Goal: Information Seeking & Learning: Learn about a topic

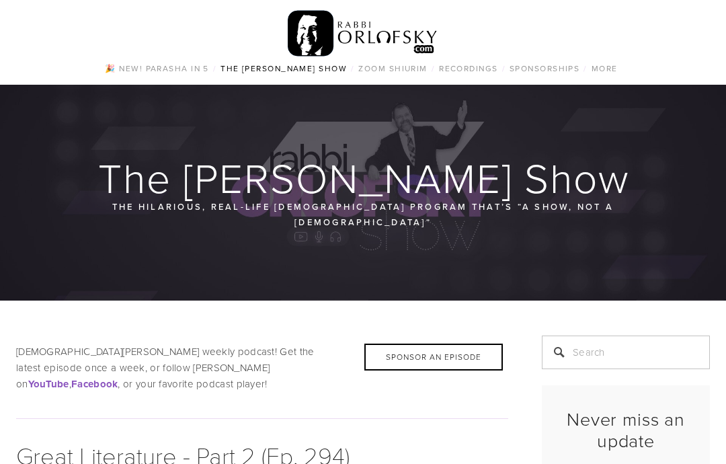
click at [0, 0] on link "Hashkafa" at bounding box center [0, 0] width 0 height 0
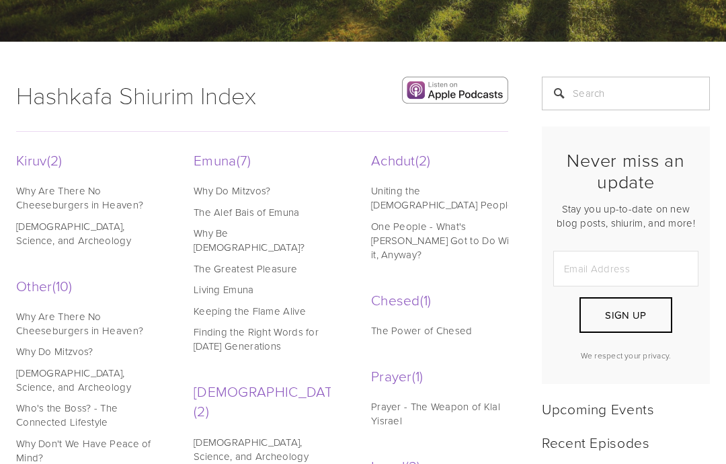
scroll to position [245, 0]
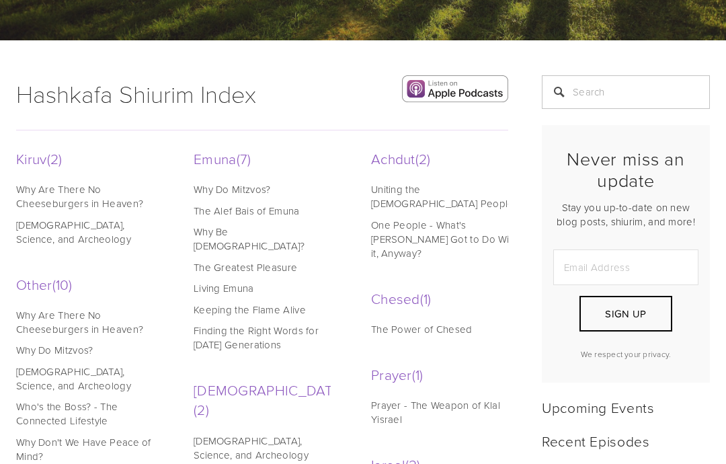
click at [221, 162] on link "Emuna 7" at bounding box center [269, 158] width 151 height 19
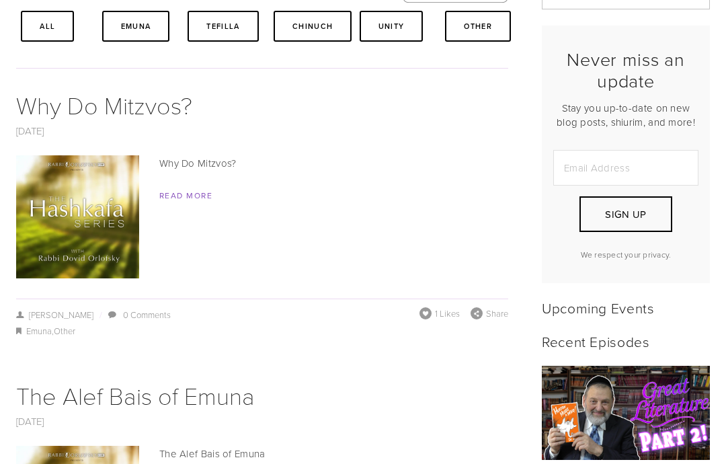
scroll to position [346, 0]
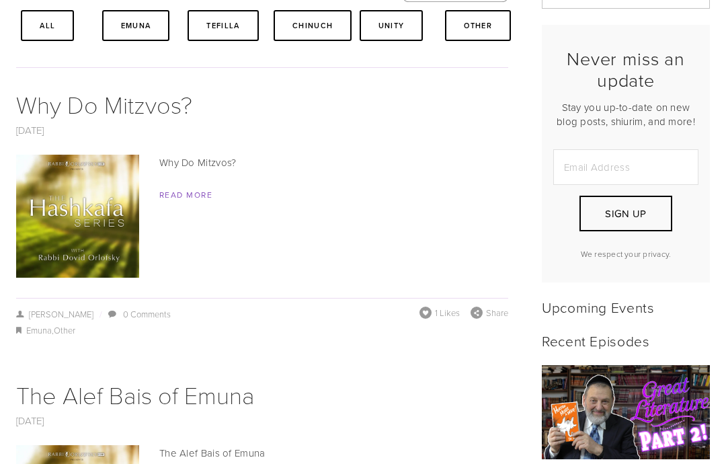
click at [198, 196] on link "Read More" at bounding box center [185, 194] width 53 height 11
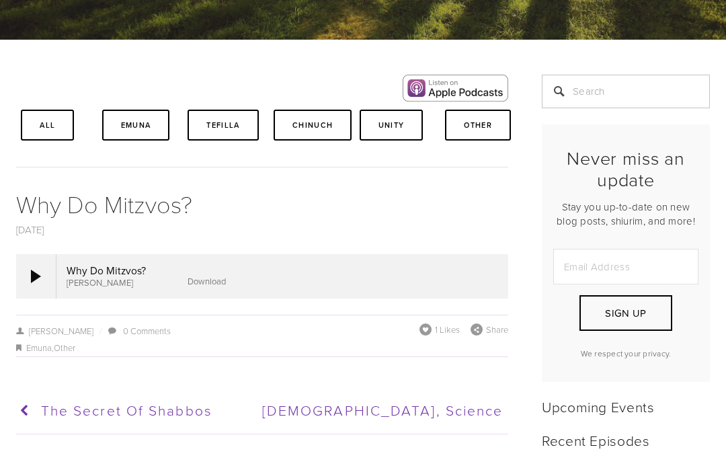
scroll to position [252, 0]
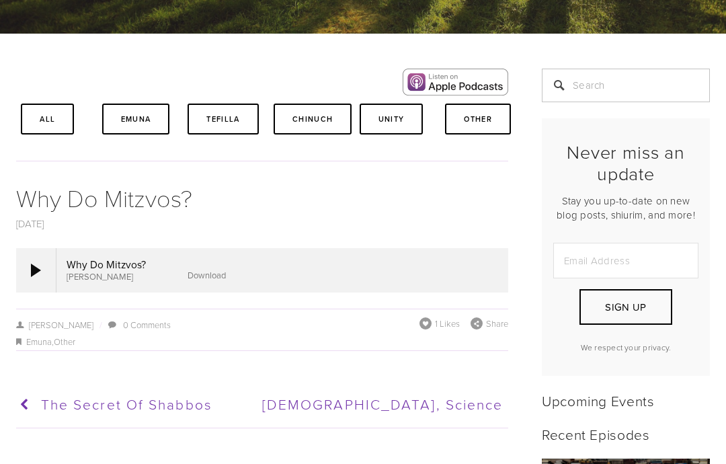
click at [32, 272] on div at bounding box center [36, 270] width 10 height 13
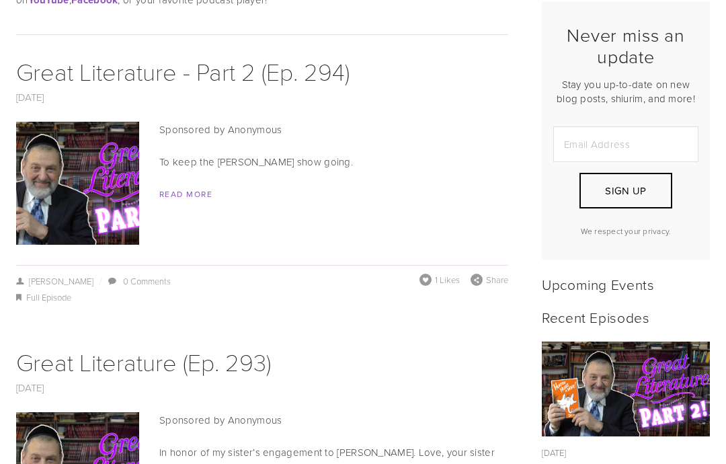
scroll to position [380, 0]
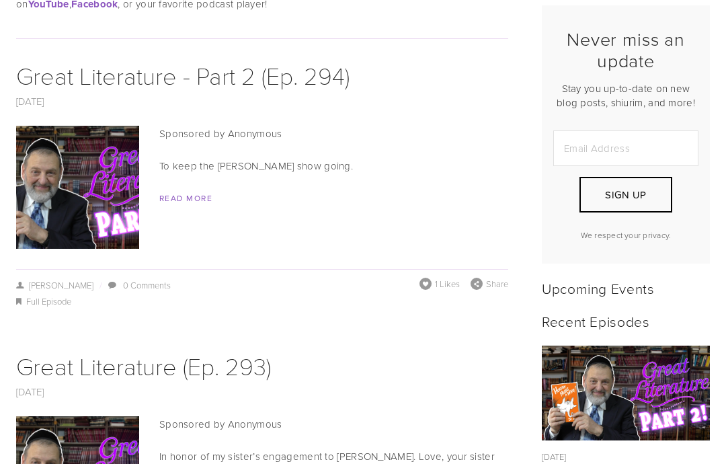
click at [101, 186] on img at bounding box center [77, 187] width 218 height 123
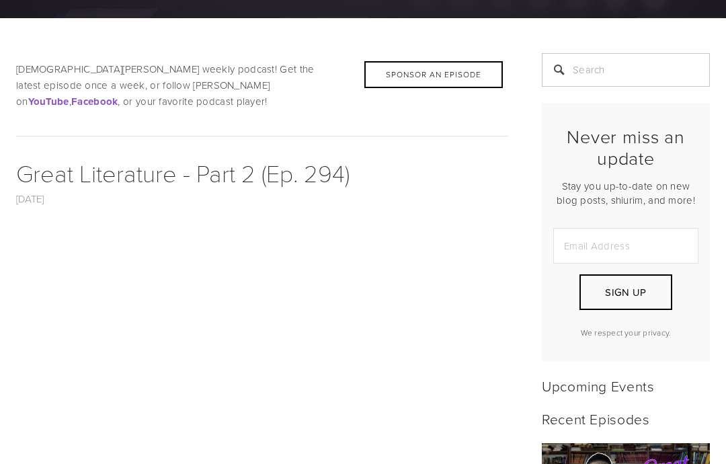
scroll to position [283, 0]
